Goal: Find specific page/section: Find specific page/section

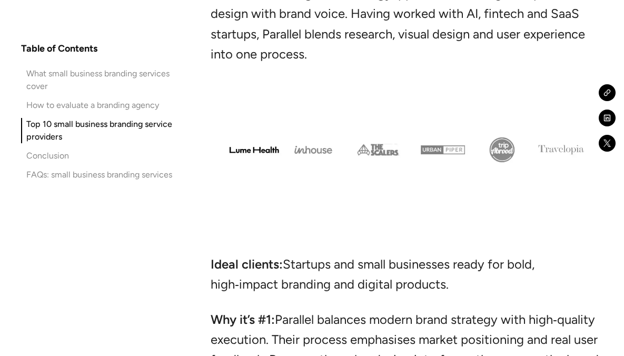
scroll to position [5000, 0]
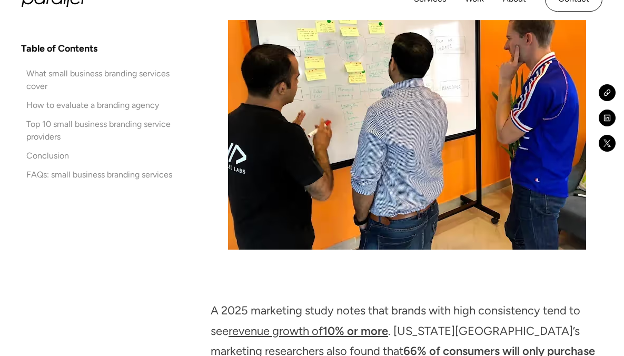
scroll to position [838, 0]
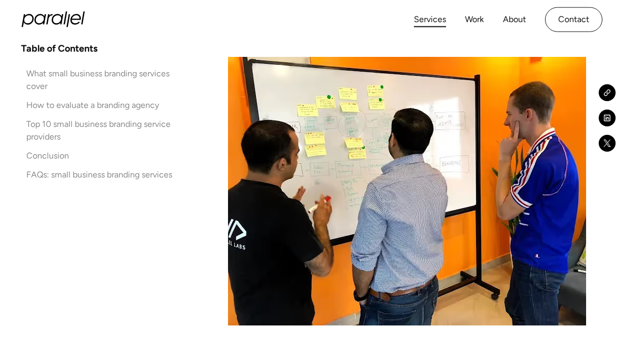
click at [439, 14] on link "Services" at bounding box center [430, 19] width 32 height 15
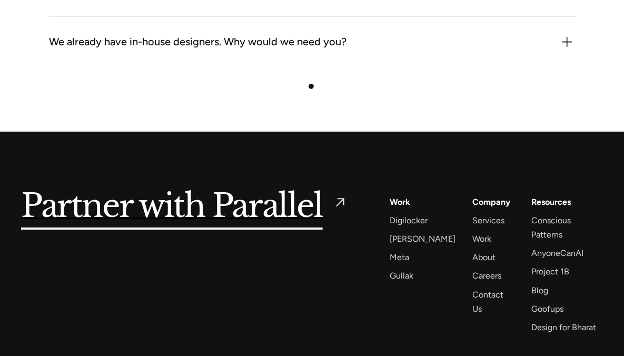
scroll to position [3086, 0]
